Goal: Information Seeking & Learning: Learn about a topic

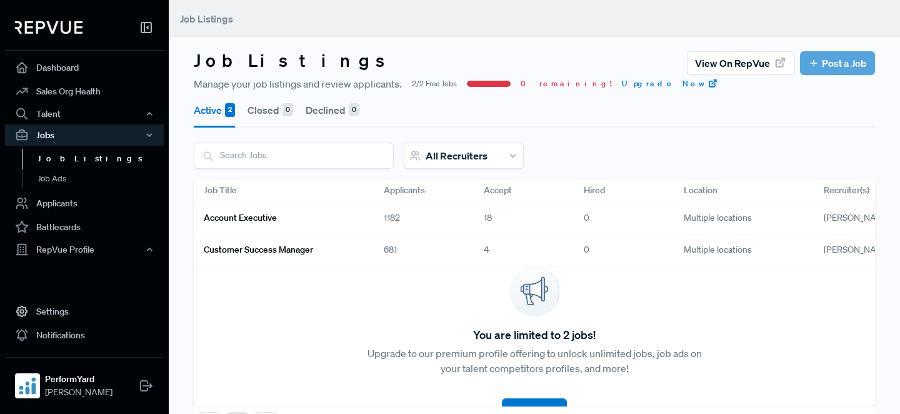
click at [351, 220] on link "Account Executive" at bounding box center [279, 217] width 150 height 21
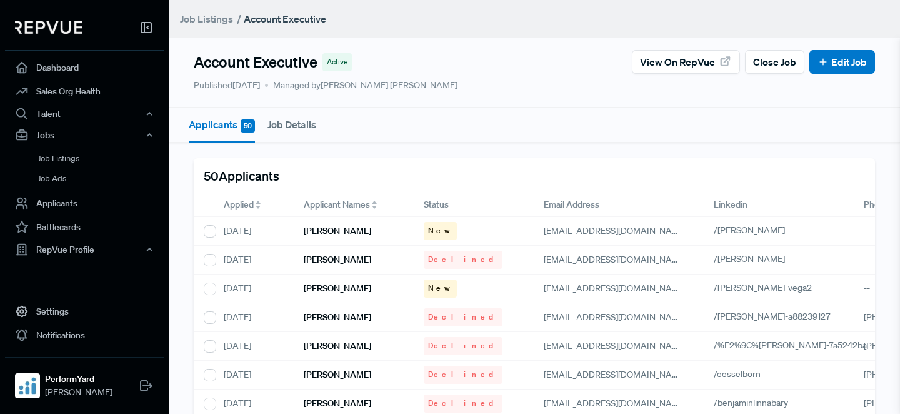
drag, startPoint x: 259, startPoint y: 206, endPoint x: 285, endPoint y: 209, distance: 25.9
click at [259, 206] on icon at bounding box center [257, 207] width 5 height 3
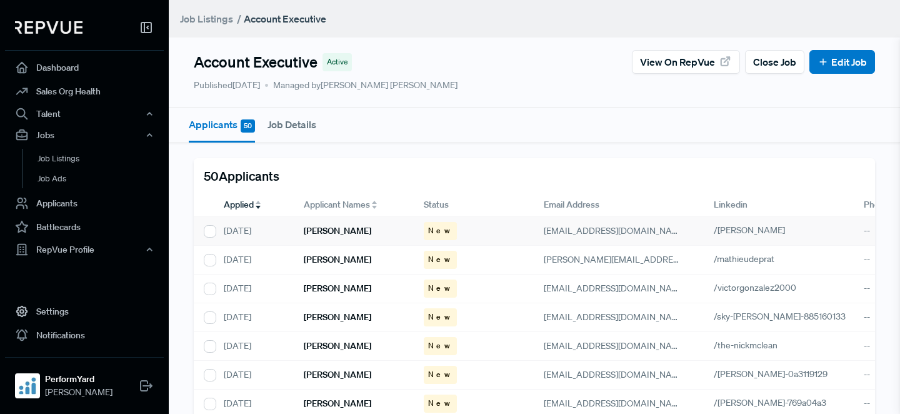
drag, startPoint x: 332, startPoint y: 229, endPoint x: 375, endPoint y: 232, distance: 43.2
click at [332, 230] on h6 "[PERSON_NAME]" at bounding box center [337, 231] width 67 height 11
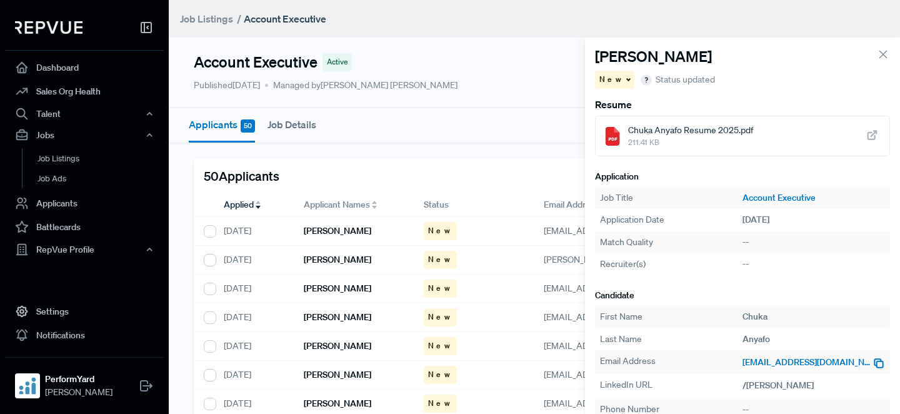
scroll to position [61, 0]
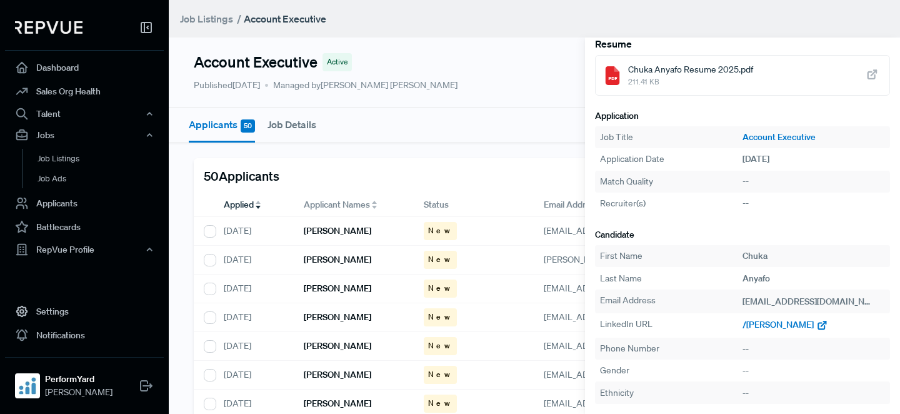
click at [774, 326] on span "/[PERSON_NAME]" at bounding box center [777, 324] width 71 height 11
click at [324, 258] on h6 "[PERSON_NAME]" at bounding box center [337, 259] width 67 height 11
click at [770, 324] on span "/mathieudeprat" at bounding box center [772, 324] width 61 height 11
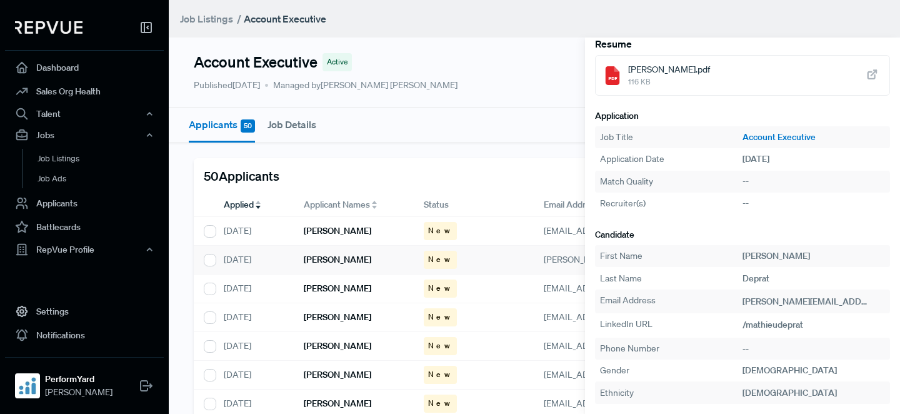
drag, startPoint x: 353, startPoint y: 290, endPoint x: 714, endPoint y: 346, distance: 365.4
click at [353, 290] on h6 "[PERSON_NAME]" at bounding box center [337, 288] width 67 height 11
click at [772, 324] on span "/victorgonzalez2000" at bounding box center [783, 324] width 82 height 11
